Goal: Go to known website: Access a specific website the user already knows

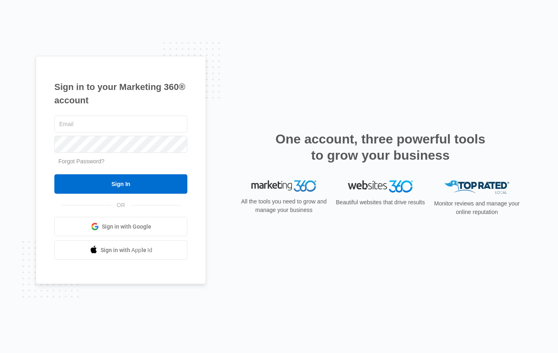
click at [63, 227] on link "Sign in with Google" at bounding box center [120, 226] width 133 height 19
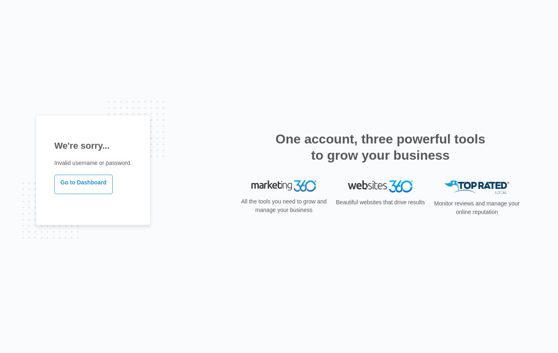
click at [84, 193] on link "Go to Dashboard" at bounding box center [83, 184] width 58 height 19
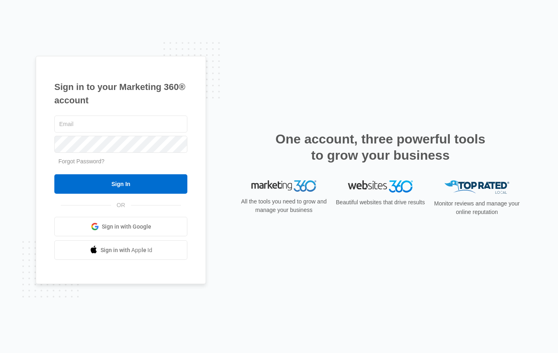
click at [158, 234] on link "Sign in with Google" at bounding box center [120, 226] width 133 height 19
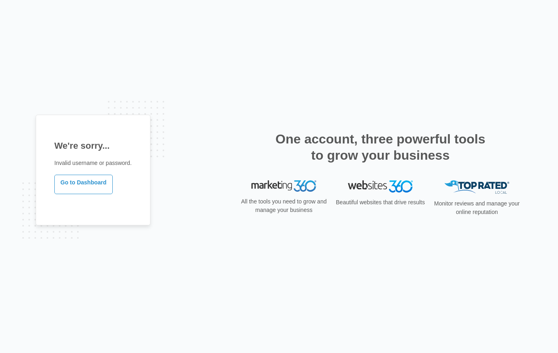
click at [69, 185] on link "Go to Dashboard" at bounding box center [83, 184] width 58 height 19
